Goal: Task Accomplishment & Management: Complete application form

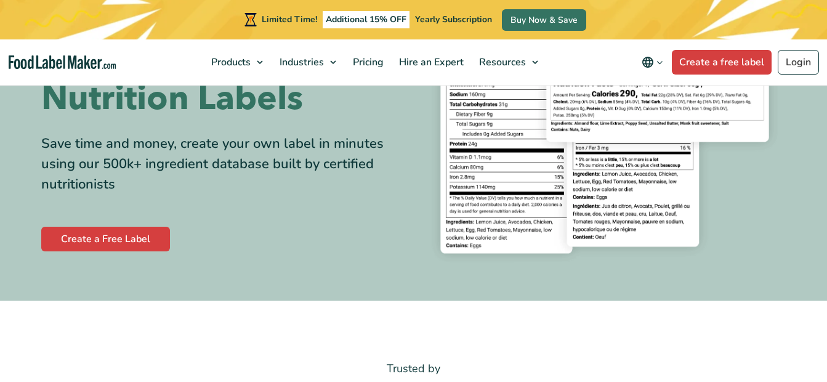
scroll to position [185, 0]
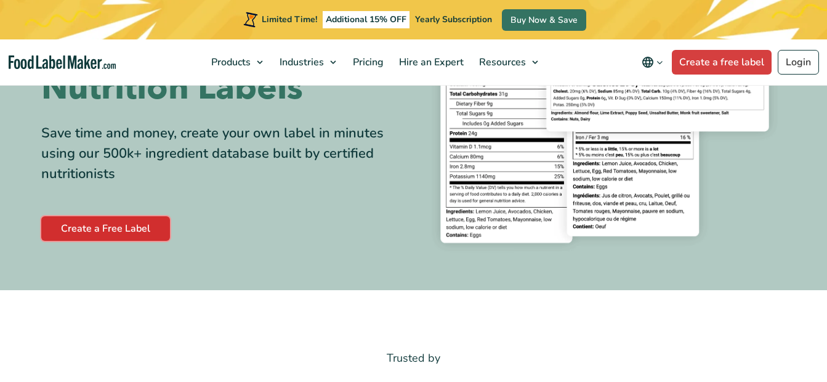
click at [151, 230] on link "Create a Free Label" at bounding box center [105, 228] width 129 height 25
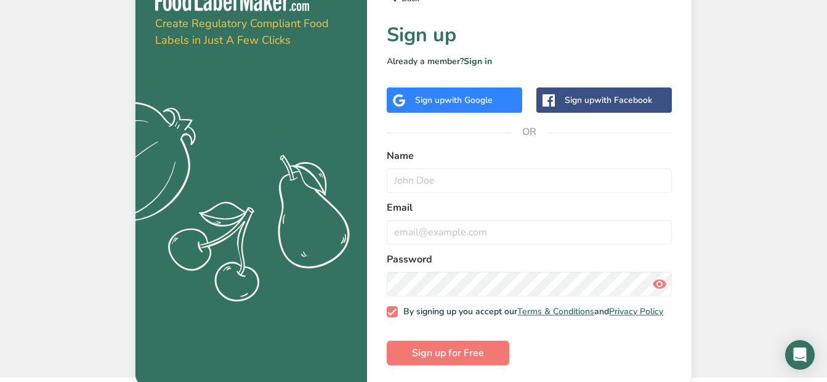
scroll to position [31, 0]
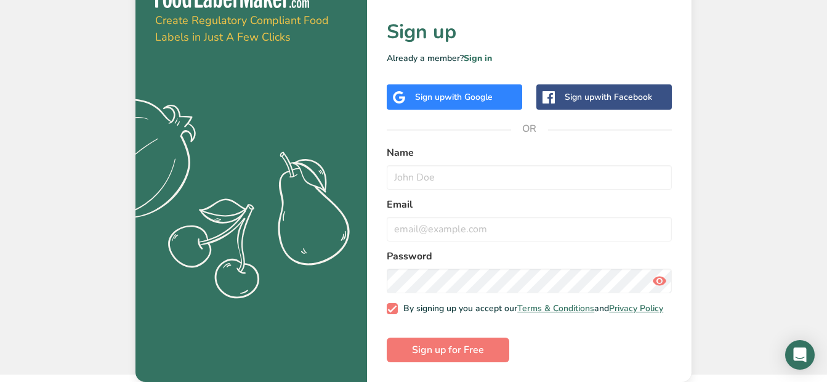
click at [477, 91] on span "with Google" at bounding box center [469, 97] width 48 height 12
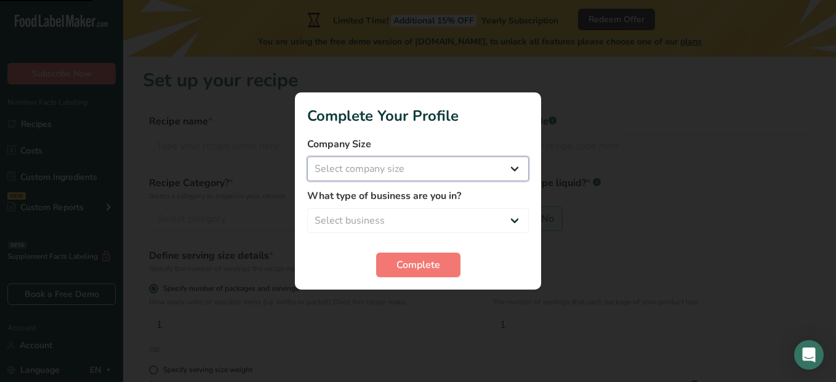
click at [411, 164] on select "Select company size Fewer than 10 Employees 10 to 50 Employees 51 to 500 Employ…" at bounding box center [418, 168] width 222 height 25
select select "1"
click at [307, 156] on select "Select company size Fewer than 10 Employees 10 to 50 Employees 51 to 500 Employ…" at bounding box center [418, 168] width 222 height 25
click at [403, 212] on select "Select business Packaged Food Manufacturer Restaurant & Cafe Bakery Meal Plans …" at bounding box center [418, 220] width 222 height 25
select select "5"
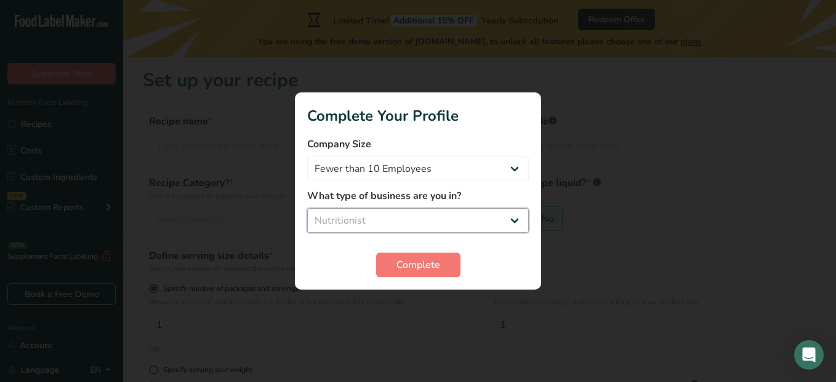
click at [307, 208] on select "Select business Packaged Food Manufacturer Restaurant & Cafe Bakery Meal Plans …" at bounding box center [418, 220] width 222 height 25
click at [405, 262] on span "Complete" at bounding box center [419, 264] width 44 height 15
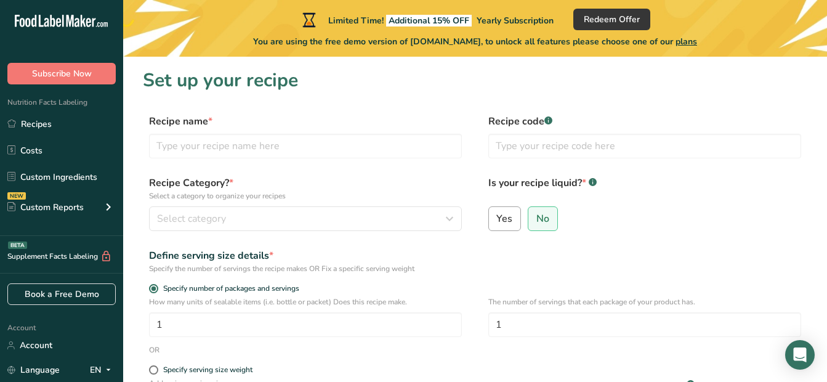
click at [510, 218] on span "Yes" at bounding box center [504, 218] width 16 height 12
click at [497, 218] on input "Yes" at bounding box center [493, 218] width 8 height 8
radio input "true"
radio input "false"
select select "22"
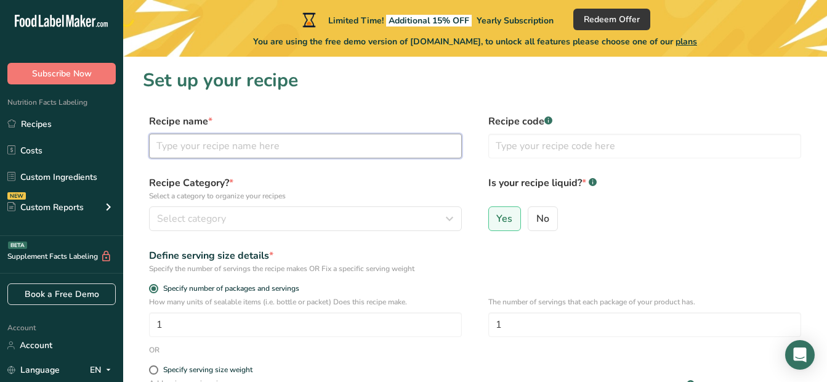
click at [227, 143] on input "text" at bounding box center [305, 146] width 313 height 25
type input "wooden cold pressed oil"
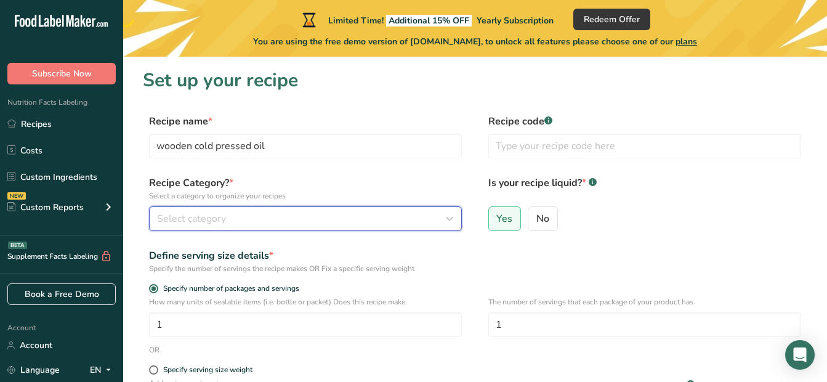
click at [264, 212] on div "Select category" at bounding box center [301, 218] width 289 height 15
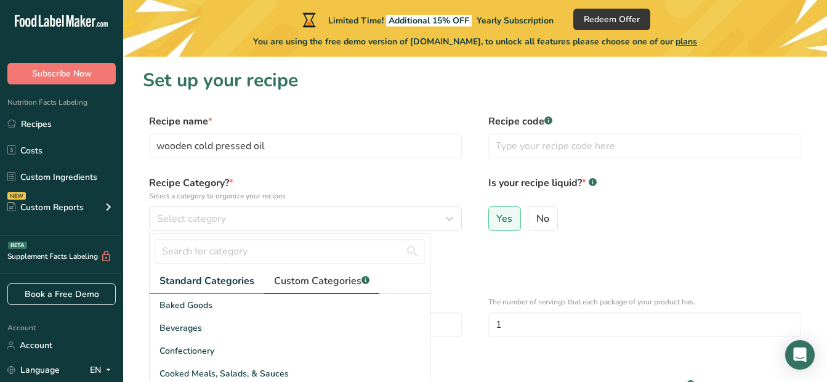
click at [312, 287] on span "Custom Categories .a-a{fill:#347362;}.b-a{fill:#fff;}" at bounding box center [321, 280] width 95 height 15
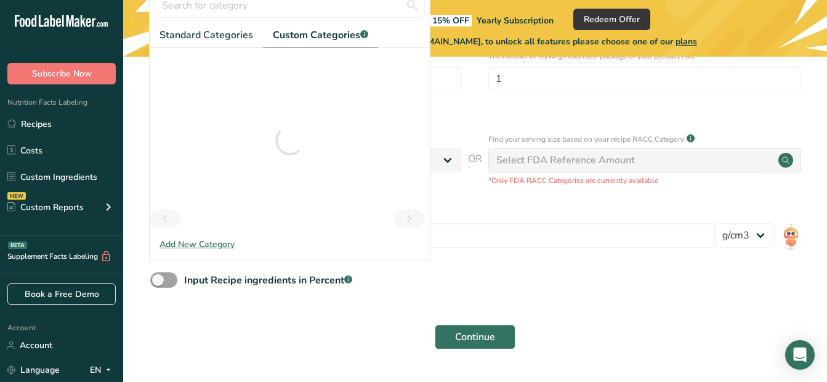
scroll to position [246, 0]
click at [488, 314] on form "Recipe name * wooden cold pressed oil Recipe code .a-a{fill:#347362;}.b-a{fill:…" at bounding box center [475, 112] width 665 height 488
